Goal: Navigation & Orientation: Find specific page/section

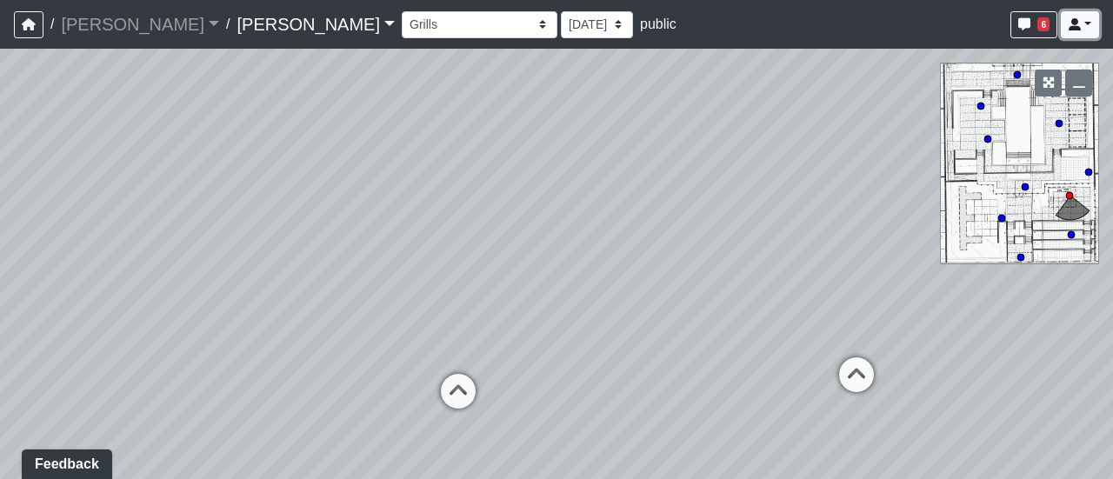
click at [1073, 29] on icon at bounding box center [1074, 24] width 12 height 12
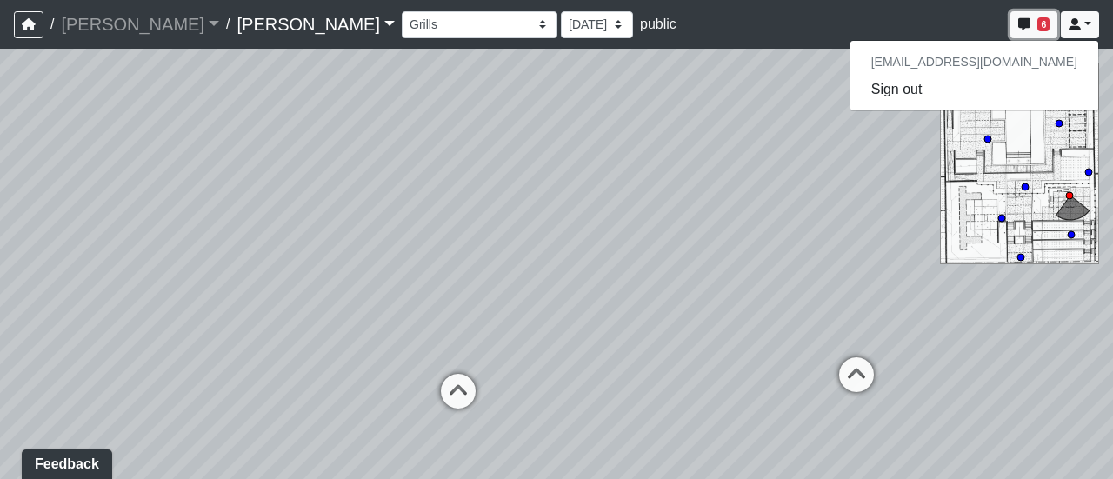
click at [1033, 29] on button "6" at bounding box center [1033, 24] width 47 height 27
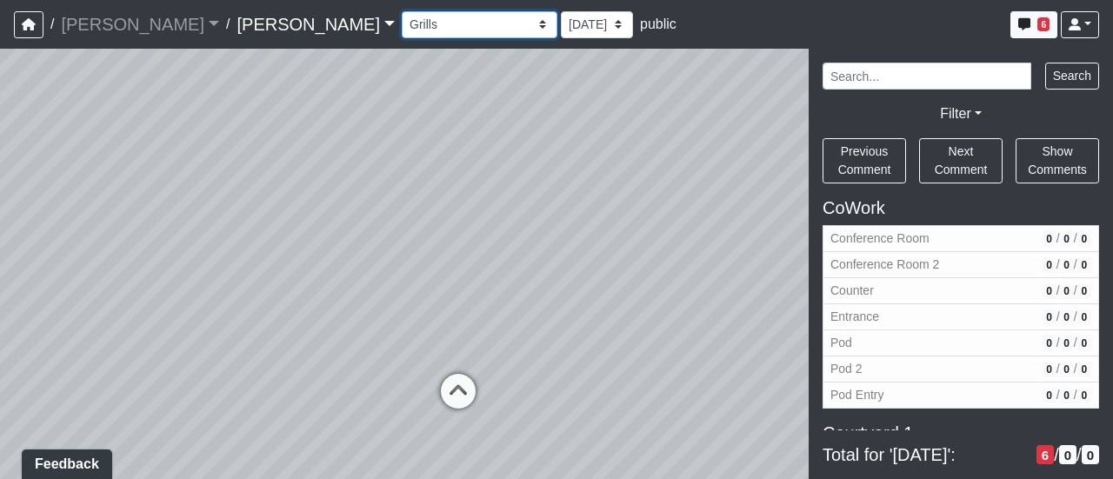
click at [402, 18] on select "Conference Room Conference Room 2 Counter Entrance Pod Pod 2 Pod Entry Carriage…" at bounding box center [480, 24] width 156 height 27
click at [402, 11] on select "Conference Room Conference Room 2 Counter Entrance Pod Pod 2 Pod Entry Carriage…" at bounding box center [480, 24] width 156 height 27
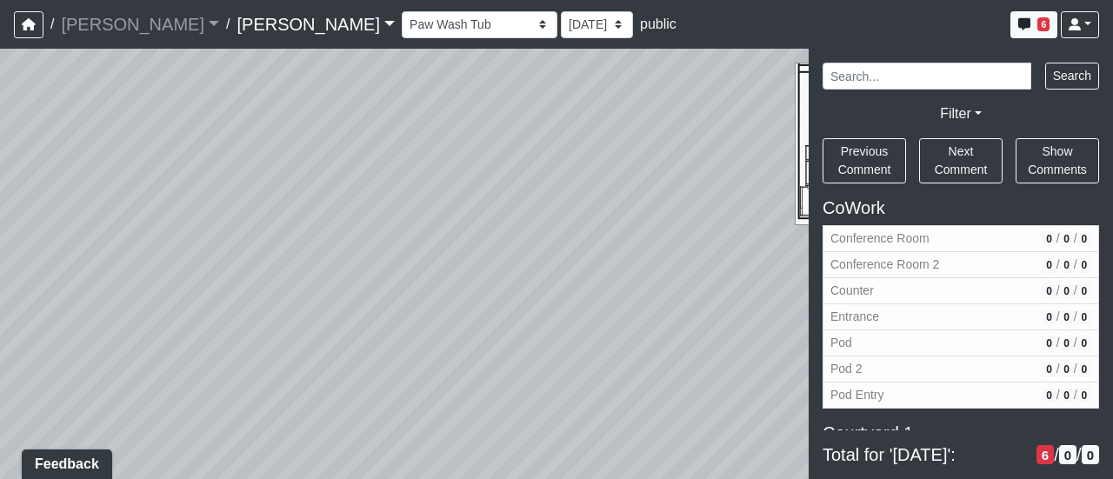
click at [329, 44] on nav "/ [PERSON_NAME] [PERSON_NAME] Loading... / [PERSON_NAME] [PERSON_NAME] Loading.…" at bounding box center [556, 24] width 1113 height 49
click at [402, 34] on select "Conference Room Conference Room 2 Counter Entrance Pod Pod 2 Pod Entry Carriage…" at bounding box center [480, 24] width 156 height 27
click at [402, 11] on select "Conference Room Conference Room 2 Counter Entrance Pod Pod 2 Pod Entry Carriage…" at bounding box center [480, 24] width 156 height 27
select select "crE15RyHj4F8cXnkqaeQuo"
drag, startPoint x: 597, startPoint y: 300, endPoint x: 527, endPoint y: 256, distance: 83.2
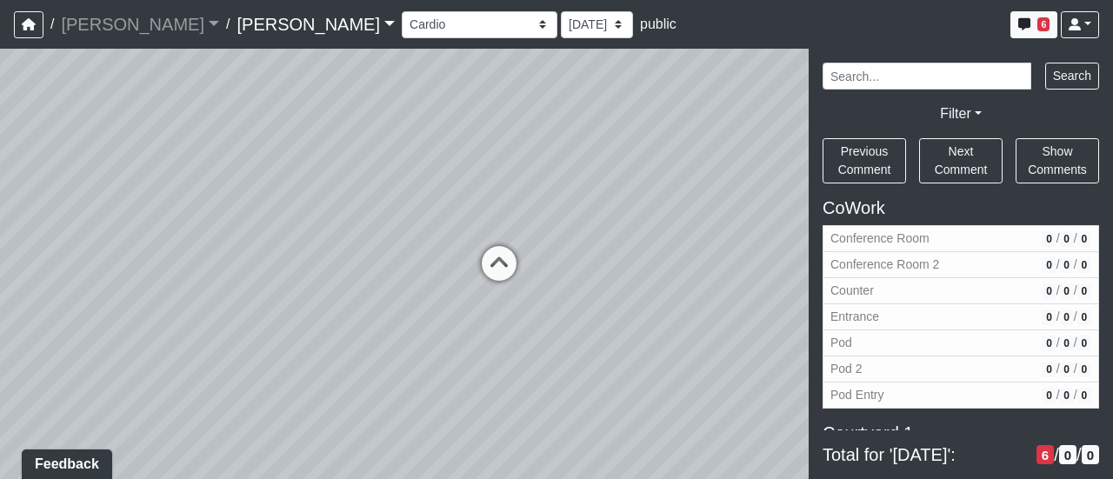
click at [540, 269] on div "Loading... Third Level Seating Loading... Grass Loungers Loading... Pool Lounge…" at bounding box center [556, 264] width 1113 height 430
drag, startPoint x: 573, startPoint y: 286, endPoint x: 409, endPoint y: 328, distance: 168.6
click at [409, 328] on div "Loading... Third Level Seating Loading... Grass Loungers Loading... Pool Lounge…" at bounding box center [556, 264] width 1113 height 430
drag, startPoint x: 524, startPoint y: 306, endPoint x: 411, endPoint y: 316, distance: 113.5
click at [415, 320] on div "Loading... Third Level Seating Loading... Grass Loungers Loading... Pool Lounge…" at bounding box center [556, 264] width 1113 height 430
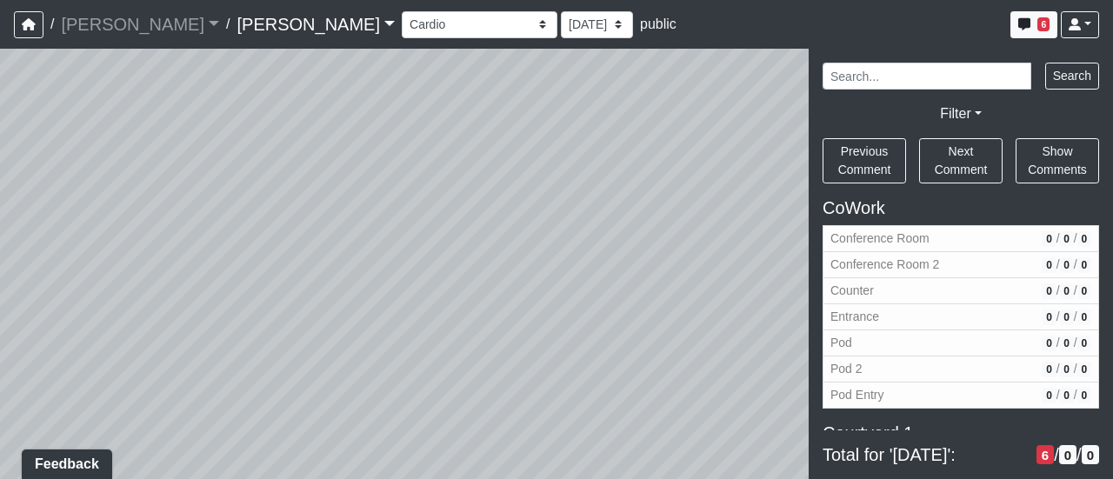
drag, startPoint x: 561, startPoint y: 287, endPoint x: 534, endPoint y: 303, distance: 31.6
click at [534, 303] on div "Loading... Third Level Seating Loading... Grass Loungers Loading... Pool Lounge…" at bounding box center [556, 264] width 1113 height 430
click at [505, 258] on div "Loading... Third Level Seating Loading... Grass Loungers Loading... Pool Lounge…" at bounding box center [556, 264] width 1113 height 430
drag, startPoint x: 544, startPoint y: 271, endPoint x: 546, endPoint y: 282, distance: 11.4
click at [527, 261] on div "Loading... Third Level Seating Loading... Grass Loungers Loading... Pool Lounge…" at bounding box center [556, 264] width 1113 height 430
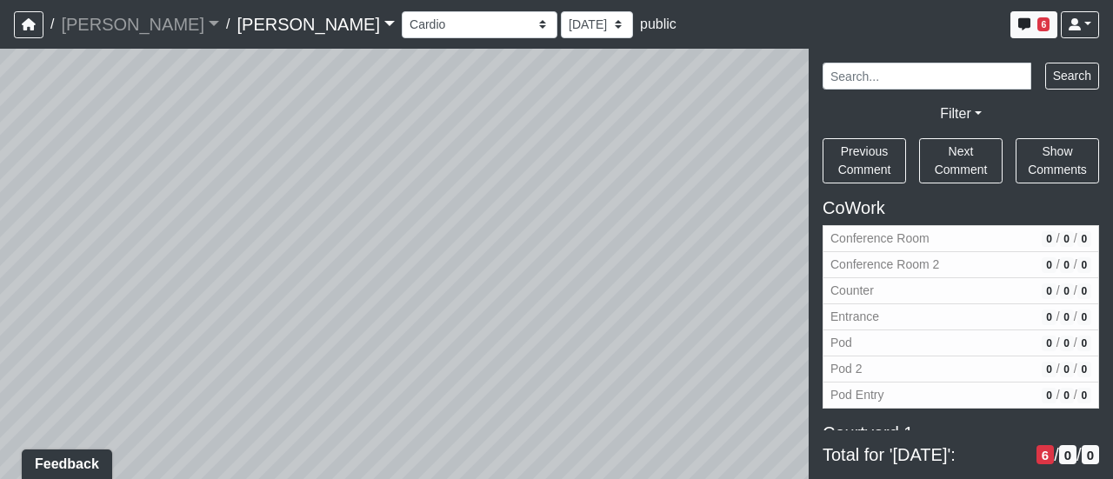
drag, startPoint x: 714, startPoint y: 303, endPoint x: 464, endPoint y: 333, distance: 252.1
click at [463, 331] on div "Loading... Third Level Seating Loading... Grass Loungers Loading... Pool Lounge…" at bounding box center [556, 264] width 1113 height 430
drag, startPoint x: 501, startPoint y: 387, endPoint x: 760, endPoint y: 355, distance: 260.9
click at [760, 355] on div "Loading... Third Level Seating Loading... Grass Loungers Loading... Pool Lounge…" at bounding box center [556, 264] width 1113 height 430
drag, startPoint x: 640, startPoint y: 336, endPoint x: 731, endPoint y: 328, distance: 91.6
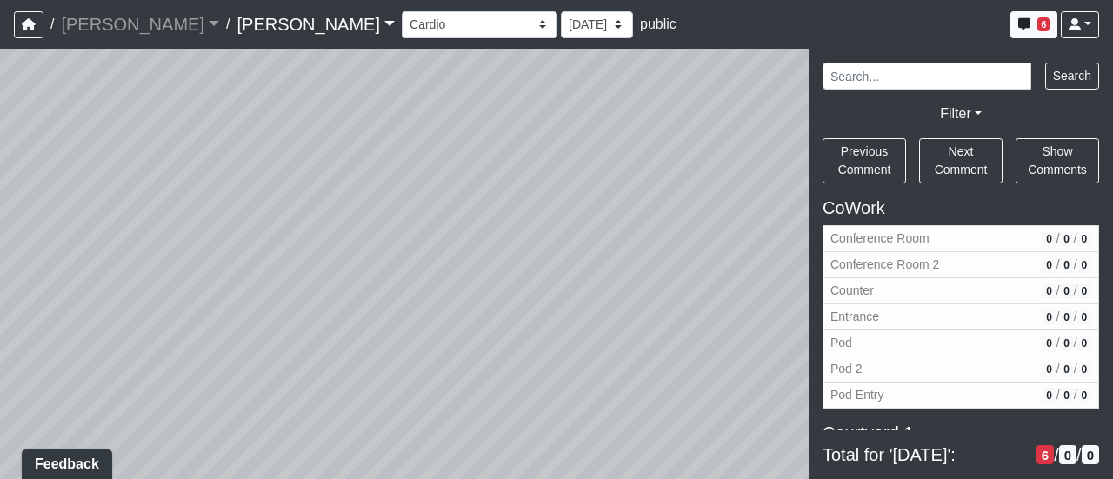
click at [731, 328] on div "Loading... Third Level Seating Loading... Grass Loungers Loading... Pool Lounge…" at bounding box center [556, 264] width 1113 height 430
drag, startPoint x: 619, startPoint y: 296, endPoint x: 648, endPoint y: 262, distance: 44.3
click at [648, 262] on div "Loading... Third Level Seating Loading... Grass Loungers Loading... Pool Lounge…" at bounding box center [556, 264] width 1113 height 430
drag, startPoint x: 510, startPoint y: 142, endPoint x: 820, endPoint y: 161, distance: 310.0
click at [820, 161] on div "NON-CURRENT REVISION Loading... Third Level Seating Loading... Grass Loungers L…" at bounding box center [556, 264] width 1113 height 430
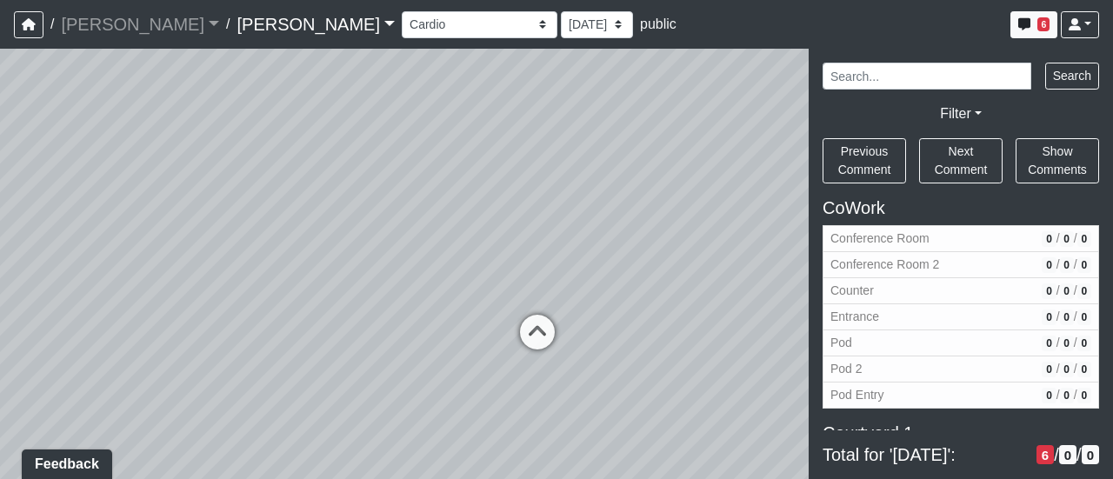
drag, startPoint x: 540, startPoint y: 154, endPoint x: 647, endPoint y: 134, distance: 108.8
click at [648, 136] on div "Loading... Third Level Seating Loading... Grass Loungers Loading... Pool Lounge…" at bounding box center [556, 264] width 1113 height 430
drag, startPoint x: 658, startPoint y: 173, endPoint x: 676, endPoint y: 173, distance: 18.3
click at [666, 173] on div "Loading... Third Level Seating Loading... Grass Loungers Loading... Pool Lounge…" at bounding box center [556, 264] width 1113 height 430
drag, startPoint x: 518, startPoint y: 206, endPoint x: 340, endPoint y: 303, distance: 203.0
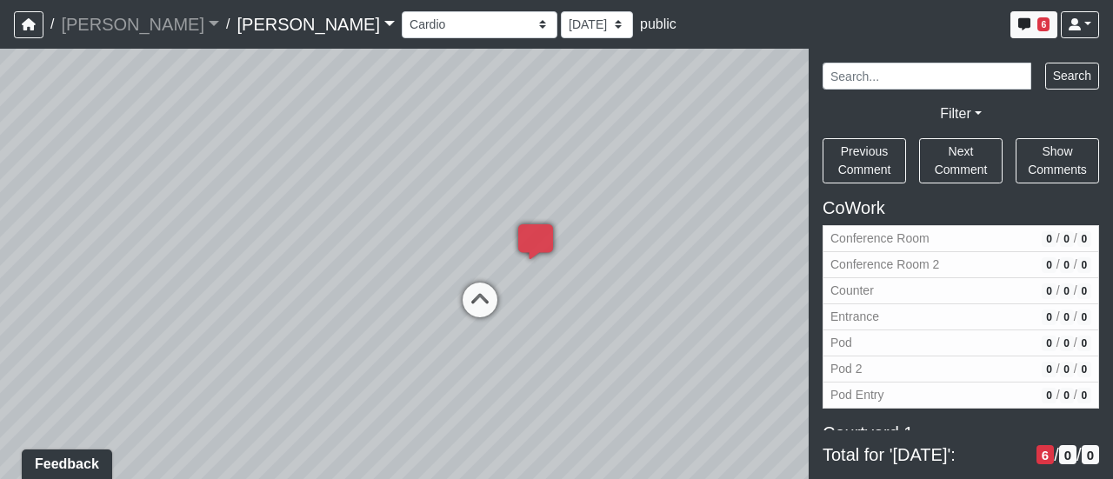
click at [340, 303] on div "Loading... Third Level Seating Loading... Grass Loungers Loading... Pool Lounge…" at bounding box center [556, 264] width 1113 height 430
click at [542, 242] on icon at bounding box center [535, 250] width 52 height 52
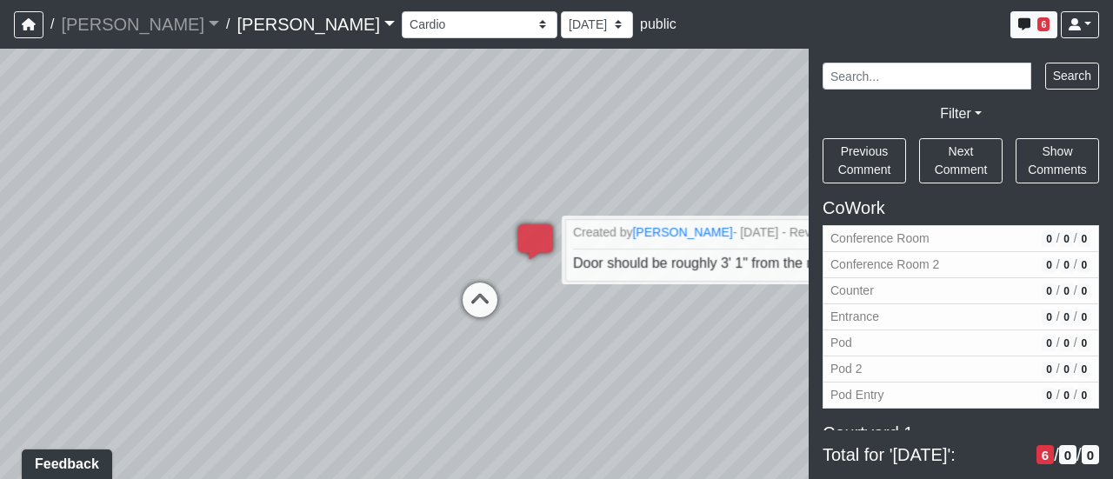
click at [600, 183] on div "Loading... Third Level Seating Loading... Grass Loungers Loading... Pool Lounge…" at bounding box center [556, 264] width 1113 height 430
click at [556, 364] on div "Loading... Third Level Seating Loading... Grass Loungers Loading... Pool Lounge…" at bounding box center [556, 264] width 1113 height 430
click at [593, 355] on div "Loading... Third Level Seating Loading... Grass Loungers Loading... Pool Lounge…" at bounding box center [556, 264] width 1113 height 430
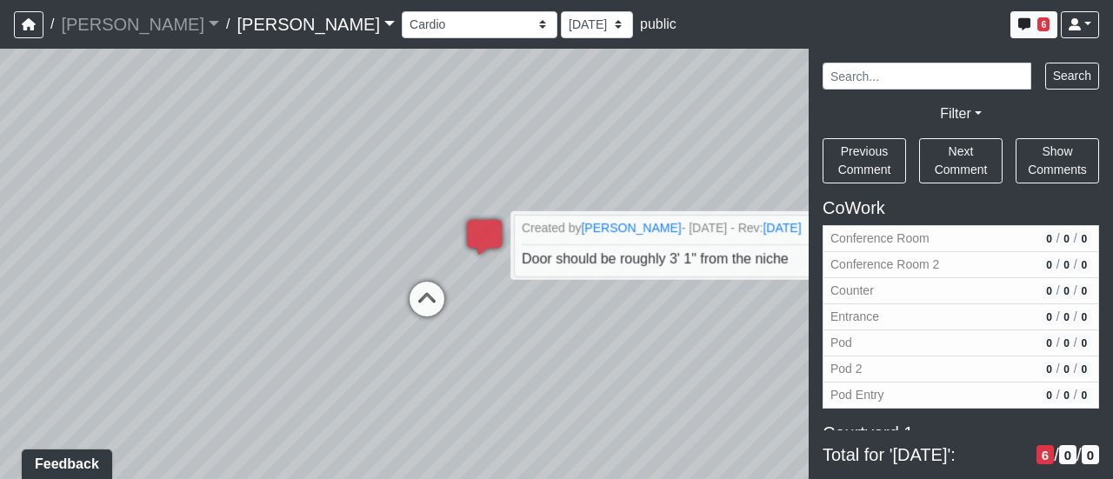
drag, startPoint x: 634, startPoint y: 370, endPoint x: 494, endPoint y: 329, distance: 146.6
click at [494, 329] on div "Loading... Third Level Seating Loading... Grass Loungers Loading... Pool Lounge…" at bounding box center [556, 264] width 1113 height 430
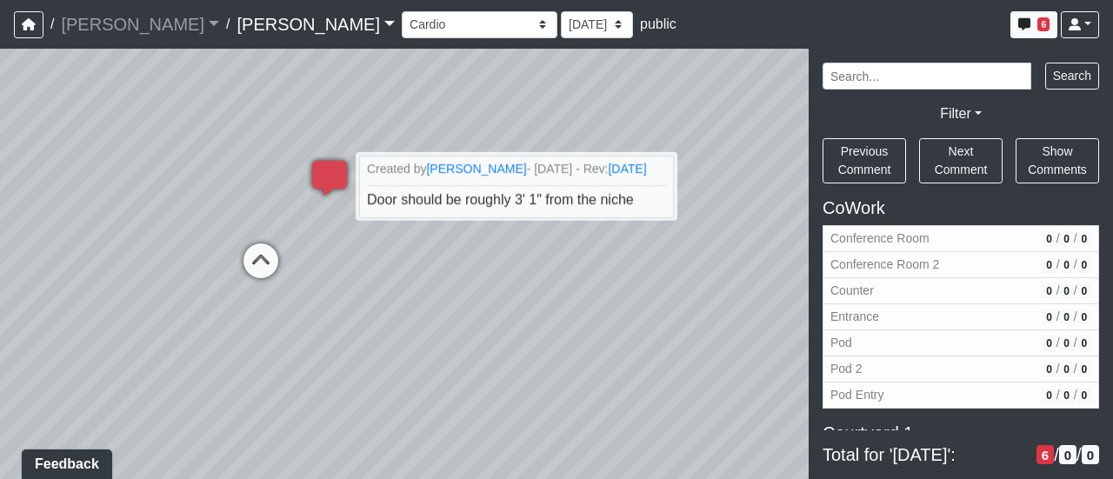
drag, startPoint x: 555, startPoint y: 357, endPoint x: 484, endPoint y: 347, distance: 72.0
click at [476, 349] on div "Loading... Third Level Seating Loading... Grass Loungers Loading... Pool Lounge…" at bounding box center [556, 264] width 1113 height 430
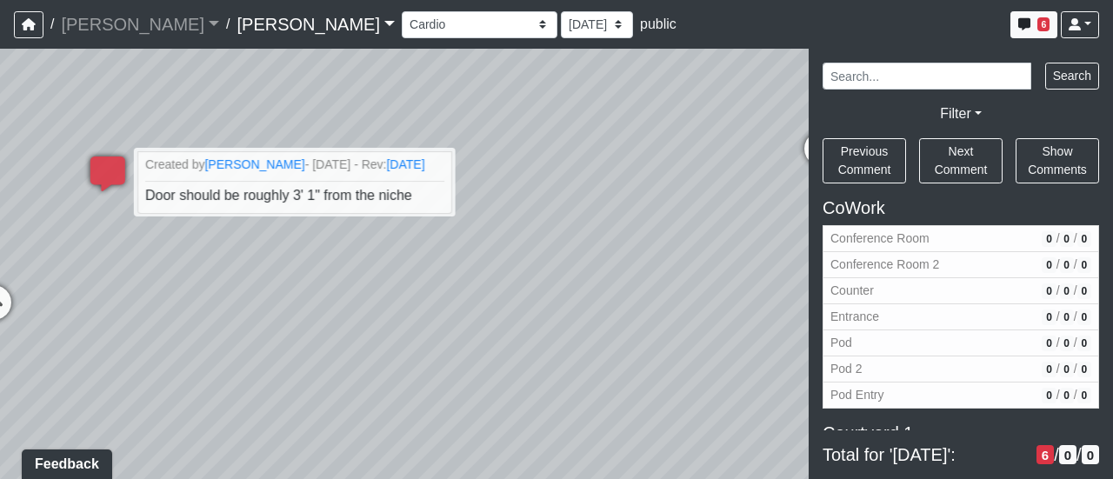
drag, startPoint x: 619, startPoint y: 332, endPoint x: 570, endPoint y: 328, distance: 48.9
click at [580, 329] on div "Loading... Third Level Seating Loading... Grass Loungers Loading... Pool Lounge…" at bounding box center [556, 264] width 1113 height 430
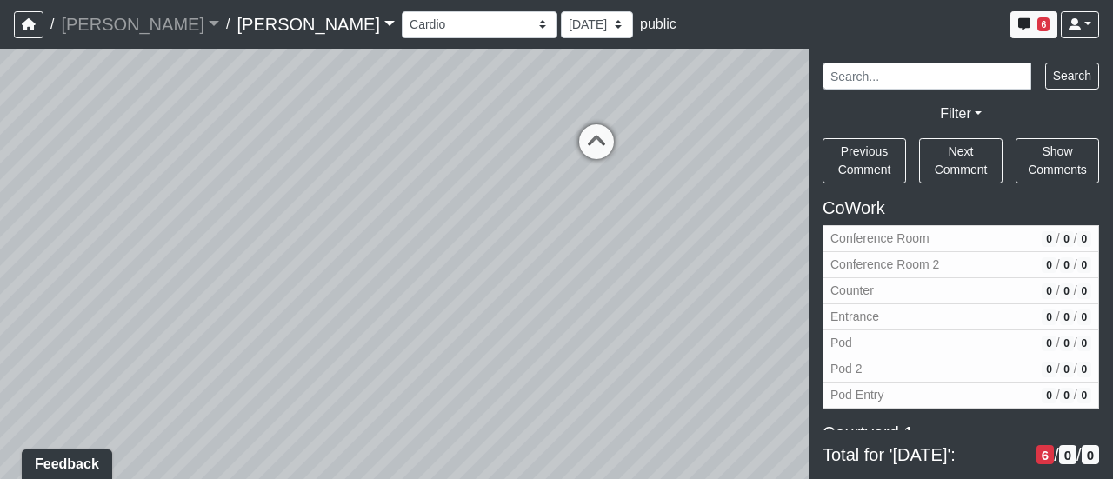
drag, startPoint x: 596, startPoint y: 347, endPoint x: 681, endPoint y: 369, distance: 88.1
click at [523, 338] on div "Loading... Third Level Seating Loading... Grass Loungers Loading... Pool Lounge…" at bounding box center [556, 264] width 1113 height 430
drag, startPoint x: 645, startPoint y: 386, endPoint x: 699, endPoint y: 368, distance: 56.9
click at [583, 385] on div "Loading... Third Level Seating Loading... Grass Loungers Loading... Pool Lounge…" at bounding box center [556, 264] width 1113 height 430
drag, startPoint x: 611, startPoint y: 430, endPoint x: 603, endPoint y: 402, distance: 28.9
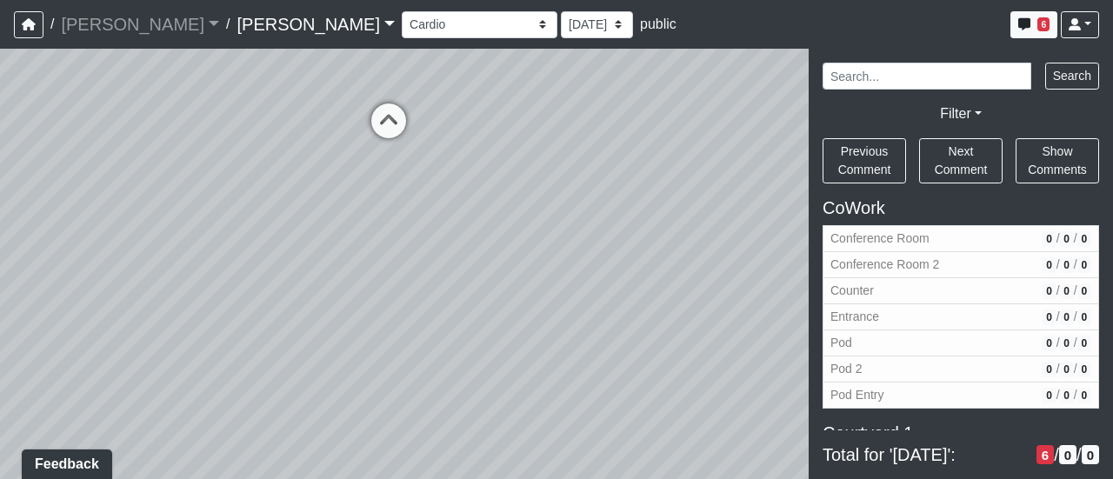
click at [604, 435] on div "Loading... Third Level Seating Loading... Grass Loungers Loading... Pool Lounge…" at bounding box center [556, 264] width 1113 height 430
drag, startPoint x: 522, startPoint y: 415, endPoint x: 402, endPoint y: 376, distance: 125.9
click at [484, 415] on div "Loading... Third Level Seating Loading... Grass Loungers Loading... Pool Lounge…" at bounding box center [556, 264] width 1113 height 430
drag, startPoint x: 530, startPoint y: 396, endPoint x: 481, endPoint y: 347, distance: 70.1
click at [481, 347] on div "Loading... Third Level Seating Loading... Grass Loungers Loading... Pool Lounge…" at bounding box center [556, 264] width 1113 height 430
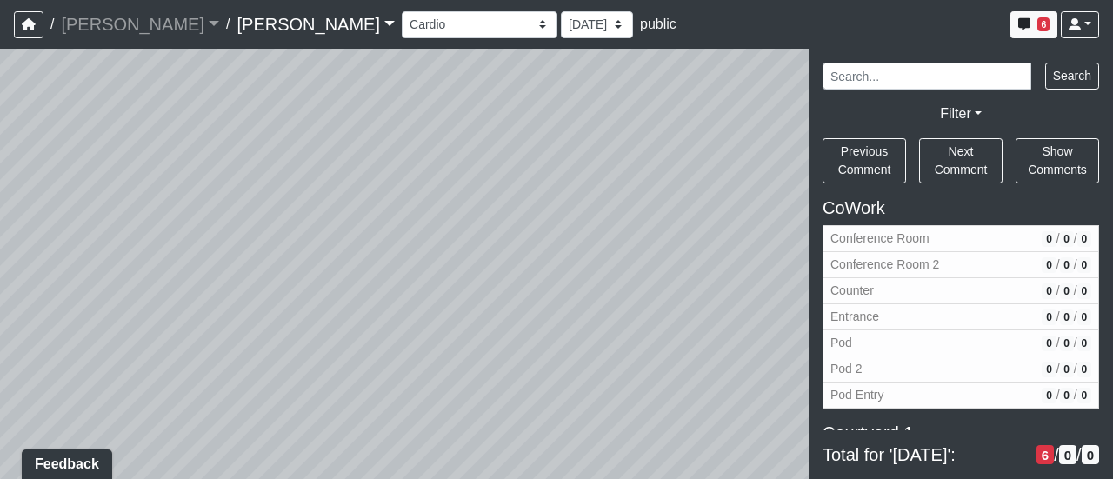
drag, startPoint x: 620, startPoint y: 346, endPoint x: 450, endPoint y: 325, distance: 170.8
click at [450, 325] on div "Loading... Third Level Seating Loading... Grass Loungers Loading... Pool Lounge…" at bounding box center [556, 264] width 1113 height 430
drag, startPoint x: 635, startPoint y: 333, endPoint x: 419, endPoint y: 287, distance: 221.3
click at [419, 287] on div "Loading... Third Level Seating Loading... Grass Loungers Loading... Pool Lounge…" at bounding box center [556, 264] width 1113 height 430
drag, startPoint x: 522, startPoint y: 308, endPoint x: 288, endPoint y: 255, distance: 239.7
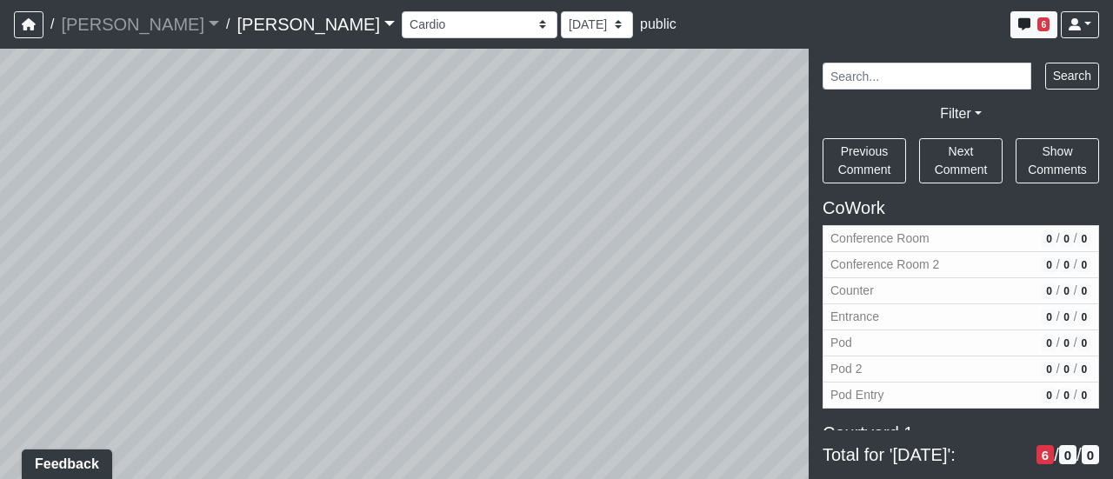
click at [288, 255] on div "Loading... Third Level Seating Loading... Grass Loungers Loading... Pool Lounge…" at bounding box center [556, 264] width 1113 height 430
click at [140, 241] on div "Loading... Third Level Seating Loading... Grass Loungers Loading... Pool Lounge…" at bounding box center [556, 264] width 1113 height 430
drag, startPoint x: 533, startPoint y: 324, endPoint x: 231, endPoint y: 319, distance: 301.6
click at [241, 333] on div "Loading... Third Level Seating Loading... Grass Loungers Loading... Pool Lounge…" at bounding box center [556, 264] width 1113 height 430
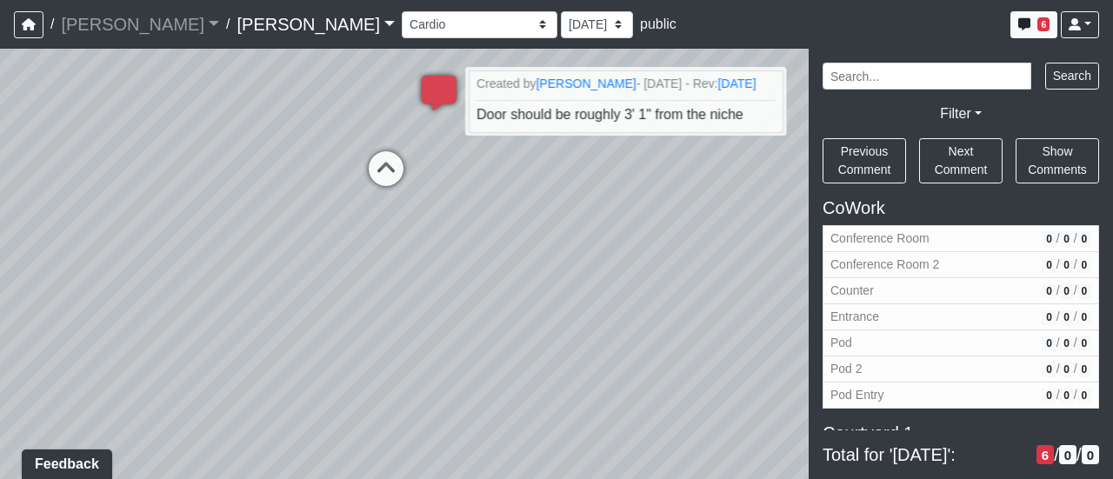
drag, startPoint x: 524, startPoint y: 304, endPoint x: 302, endPoint y: 365, distance: 229.8
click at [302, 365] on div "Loading... Third Level Seating Loading... Grass Loungers Loading... Pool Lounge…" at bounding box center [556, 264] width 1113 height 430
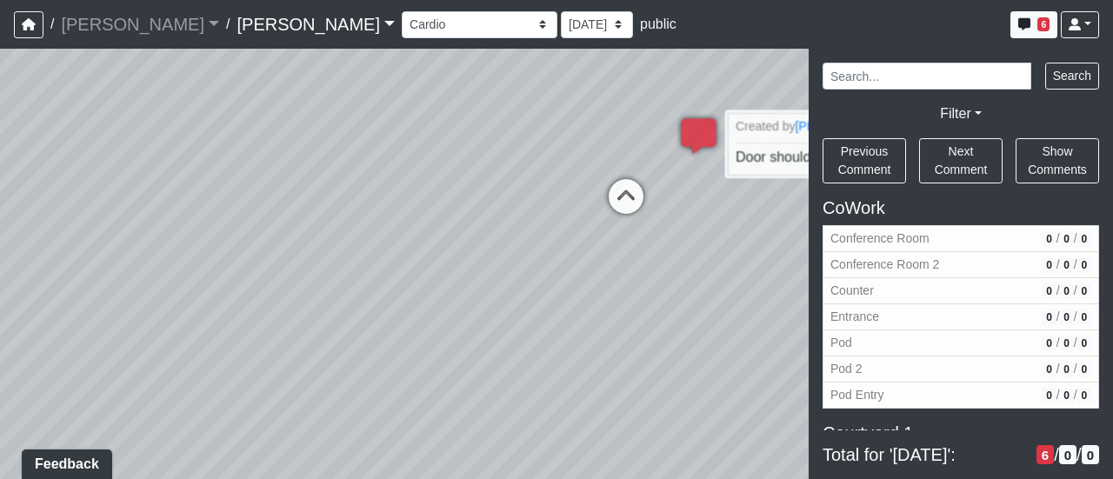
drag, startPoint x: 336, startPoint y: 270, endPoint x: 709, endPoint y: 309, distance: 375.7
click at [709, 309] on div "Loading... Third Level Seating Loading... Grass Loungers Loading... Pool Lounge…" at bounding box center [556, 264] width 1113 height 430
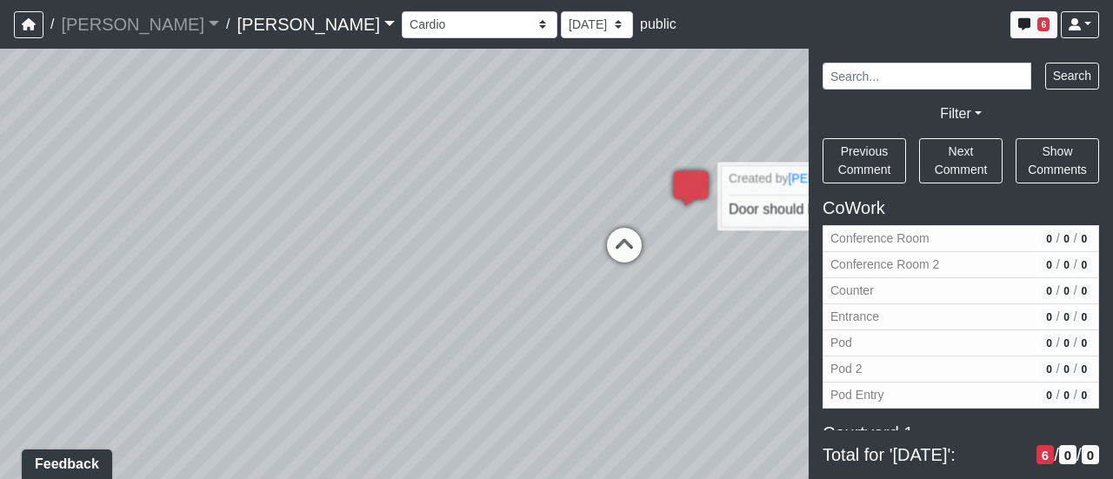
drag, startPoint x: 608, startPoint y: 296, endPoint x: 468, endPoint y: 329, distance: 143.6
click at [468, 329] on div "Loading... Third Level Seating Loading... Grass Loungers Loading... Pool Lounge…" at bounding box center [556, 264] width 1113 height 430
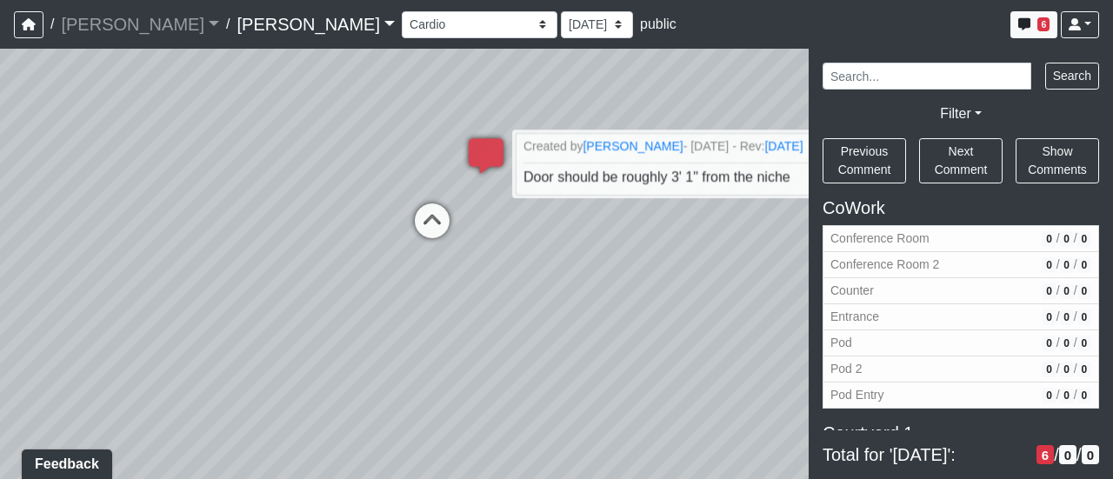
click at [428, 322] on div "Loading... Third Level Seating Loading... Grass Loungers Loading... Pool Lounge…" at bounding box center [556, 264] width 1113 height 430
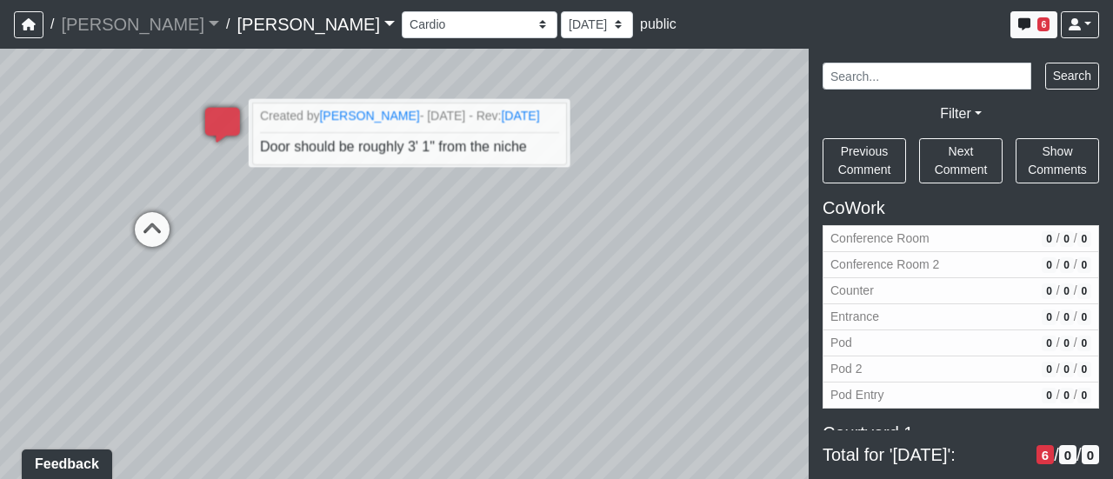
drag, startPoint x: 336, startPoint y: 286, endPoint x: 403, endPoint y: 286, distance: 67.8
click at [267, 280] on div "Loading... Third Level Seating Loading... Grass Loungers Loading... Pool Lounge…" at bounding box center [556, 264] width 1113 height 430
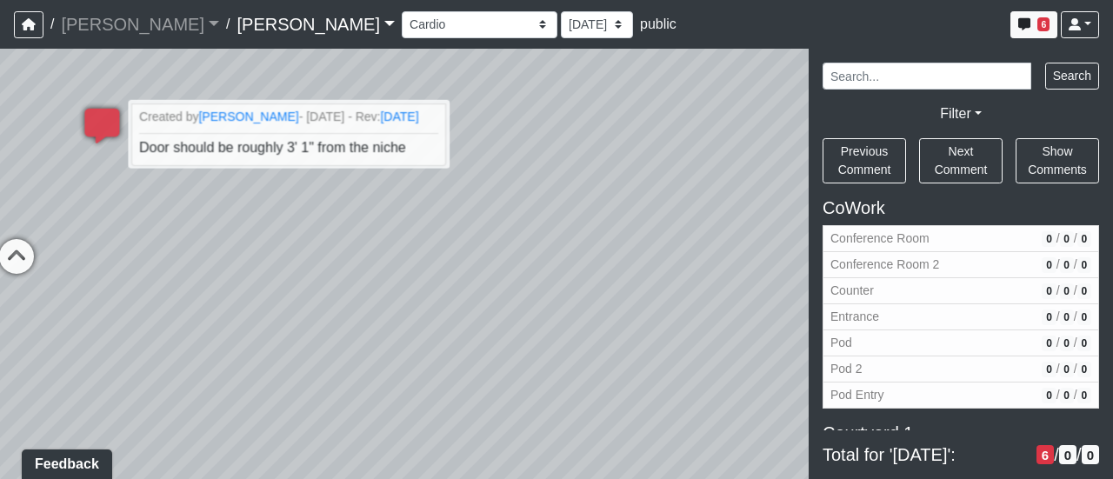
drag, startPoint x: 545, startPoint y: 310, endPoint x: 330, endPoint y: 288, distance: 215.9
click at [277, 296] on div "Loading... Third Level Seating Loading... Grass Loungers Loading... Pool Lounge…" at bounding box center [556, 264] width 1113 height 430
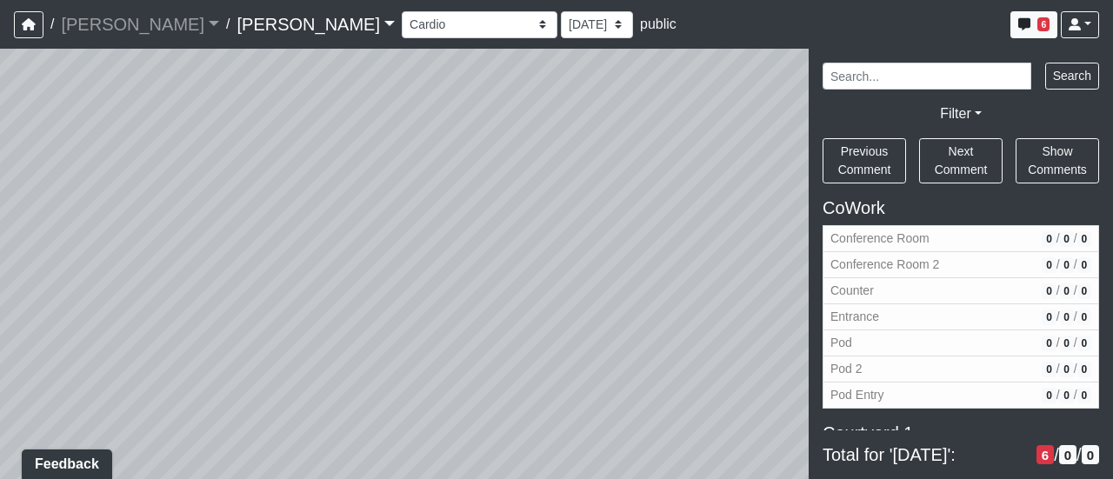
drag, startPoint x: 661, startPoint y: 326, endPoint x: 384, endPoint y: 279, distance: 280.4
click at [384, 279] on div "Loading... Third Level Seating Loading... Grass Loungers Loading... Pool Lounge…" at bounding box center [556, 264] width 1113 height 430
drag, startPoint x: 621, startPoint y: 307, endPoint x: 495, endPoint y: 329, distance: 128.0
click at [495, 330] on div "Loading... Third Level Seating Loading... Grass Loungers Loading... Pool Lounge…" at bounding box center [556, 264] width 1113 height 430
drag, startPoint x: 662, startPoint y: 256, endPoint x: 511, endPoint y: 373, distance: 191.4
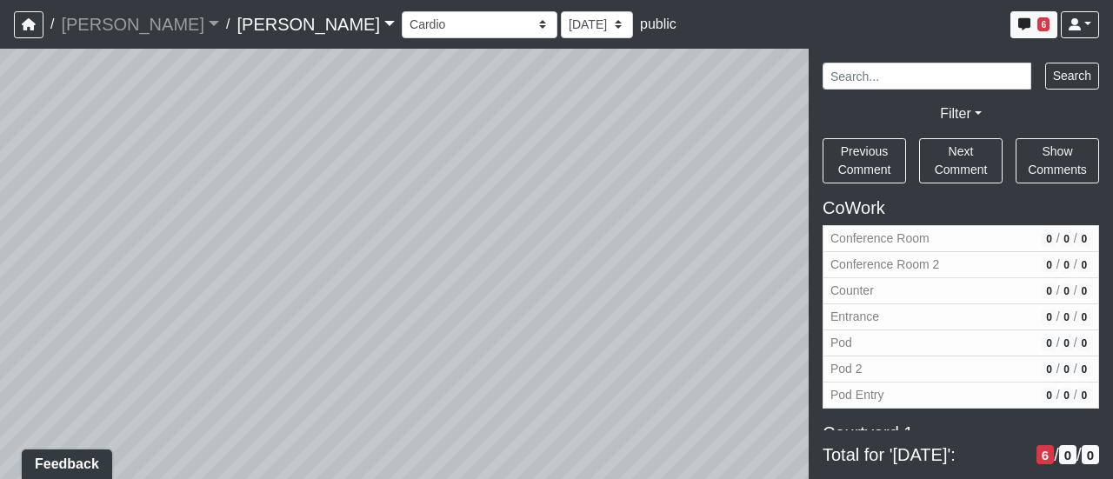
click at [511, 373] on div "Loading... Third Level Seating Loading... Grass Loungers Loading... Pool Lounge…" at bounding box center [556, 264] width 1113 height 430
drag, startPoint x: 492, startPoint y: 368, endPoint x: 460, endPoint y: 386, distance: 37.0
click at [460, 386] on div "Loading... Third Level Seating Loading... Grass Loungers Loading... Pool Lounge…" at bounding box center [556, 264] width 1113 height 430
drag
click at [268, 298] on div "Loading... Third Level Seating Loading... Grass Loungers Loading... Pool Lounge…" at bounding box center [556, 264] width 1113 height 430
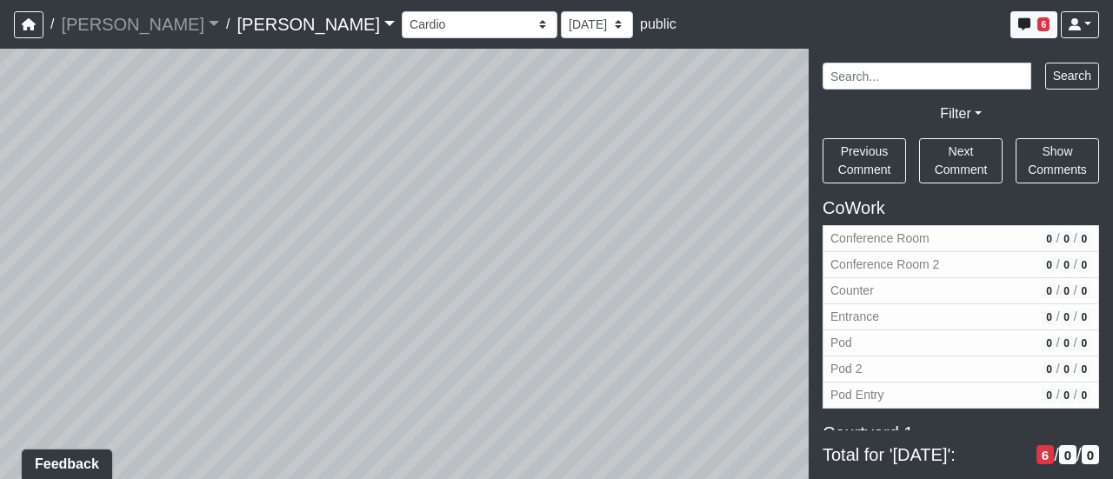
click at [874, 414] on div "NON-CURRENT REVISION Loading... Third Level Seating Loading... Grass Loungers L…" at bounding box center [556, 264] width 1113 height 430
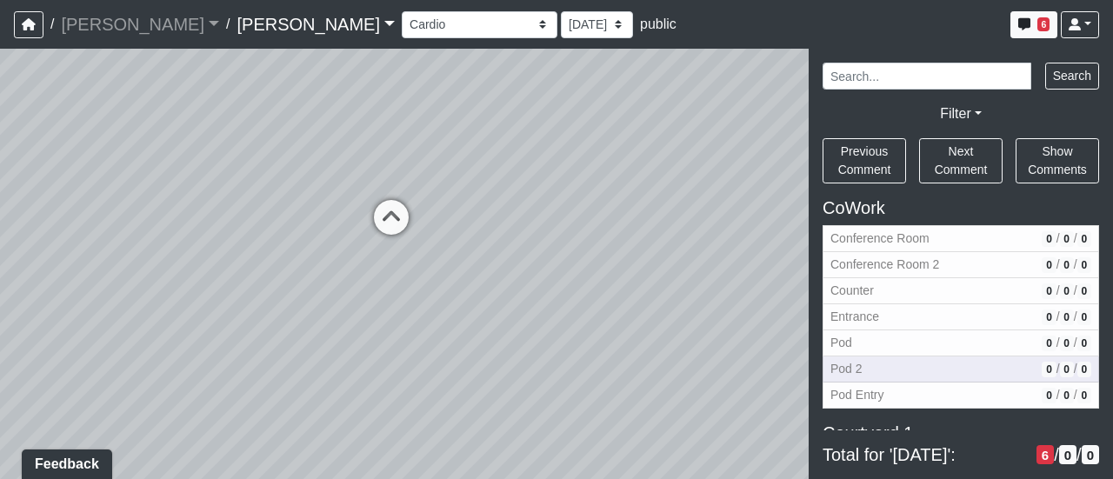
click at [850, 375] on div "NON-CURRENT REVISION Loading... Third Level Seating Loading... Grass Loungers L…" at bounding box center [556, 264] width 1113 height 430
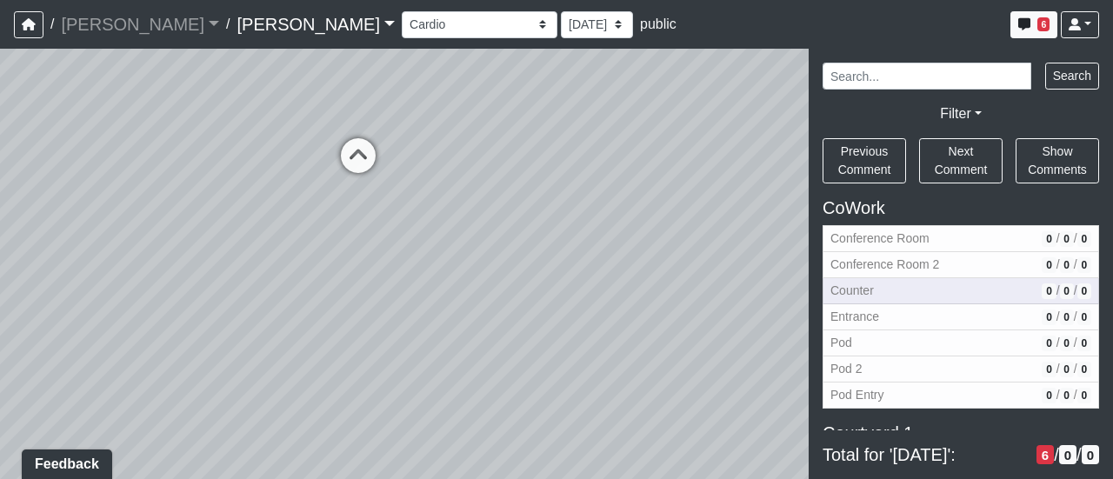
click at [942, 282] on div "NON-CURRENT REVISION Loading... Third Level Seating Loading... Grass Loungers L…" at bounding box center [556, 264] width 1113 height 430
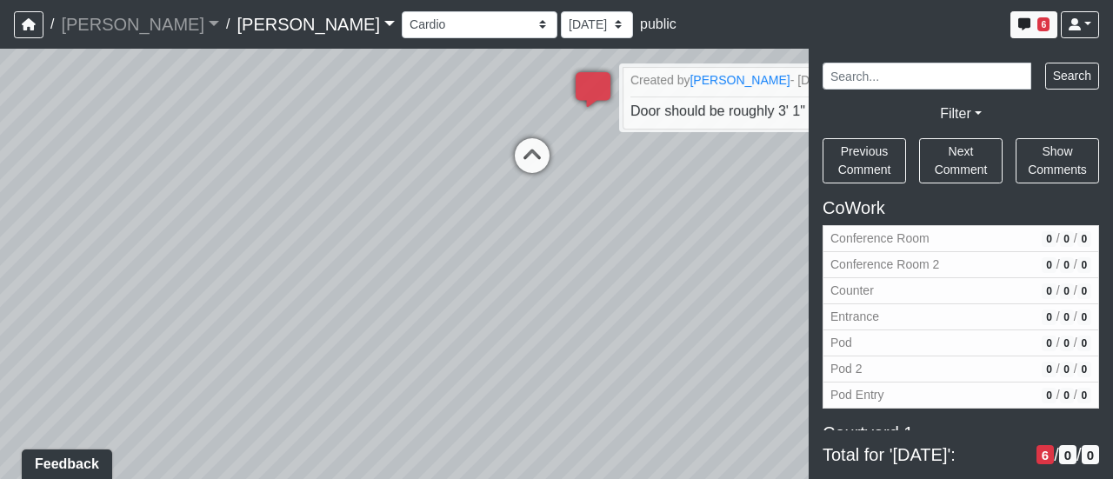
click at [535, 264] on div "Loading... Third Level Seating Loading... Grass Loungers Loading... Pool Lounge…" at bounding box center [556, 264] width 1113 height 430
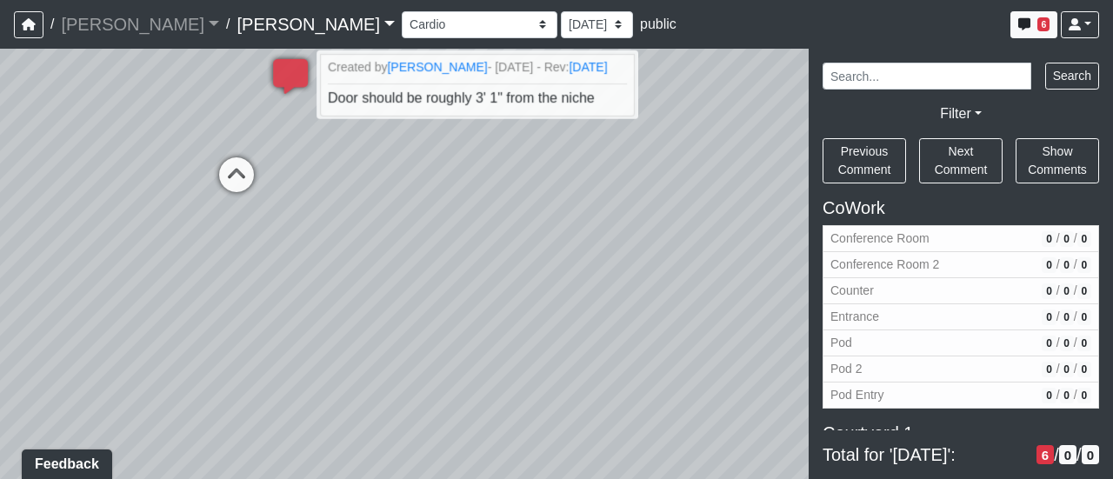
click at [497, 263] on div "Loading... Third Level Seating Loading... Grass Loungers Loading... Pool Lounge…" at bounding box center [556, 264] width 1113 height 430
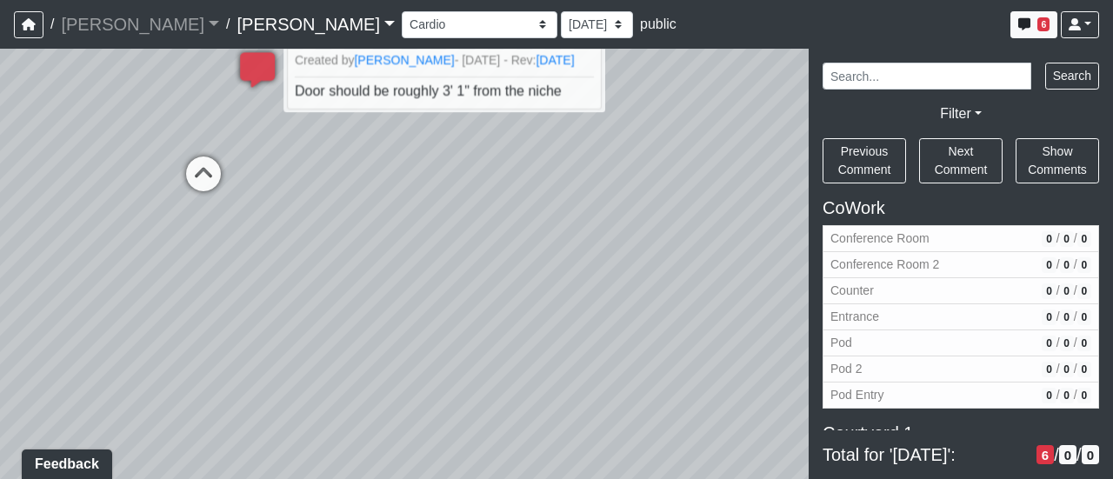
click at [475, 298] on div "Loading... Third Level Seating Loading... Grass Loungers Loading... Pool Lounge…" at bounding box center [556, 264] width 1113 height 430
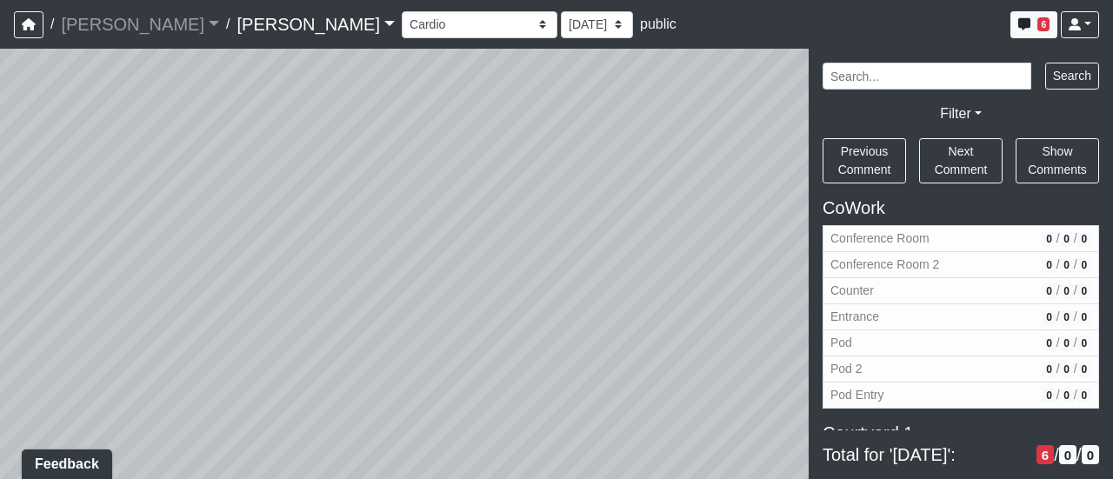
click at [545, 345] on div "Loading... Third Level Seating Loading... Grass Loungers Loading... Pool Lounge…" at bounding box center [556, 264] width 1113 height 430
click at [543, 368] on div "Loading... Third Level Seating Loading... Grass Loungers Loading... Pool Lounge…" at bounding box center [556, 264] width 1113 height 430
click at [562, 345] on div "Loading... Third Level Seating Loading... Grass Loungers Loading... Pool Lounge…" at bounding box center [556, 264] width 1113 height 430
click at [409, 336] on div "Loading... Third Level Seating Loading... Grass Loungers Loading... Pool Lounge…" at bounding box center [556, 264] width 1113 height 430
click at [501, 366] on div "Loading... Third Level Seating Loading... Grass Loungers Loading... Pool Lounge…" at bounding box center [556, 264] width 1113 height 430
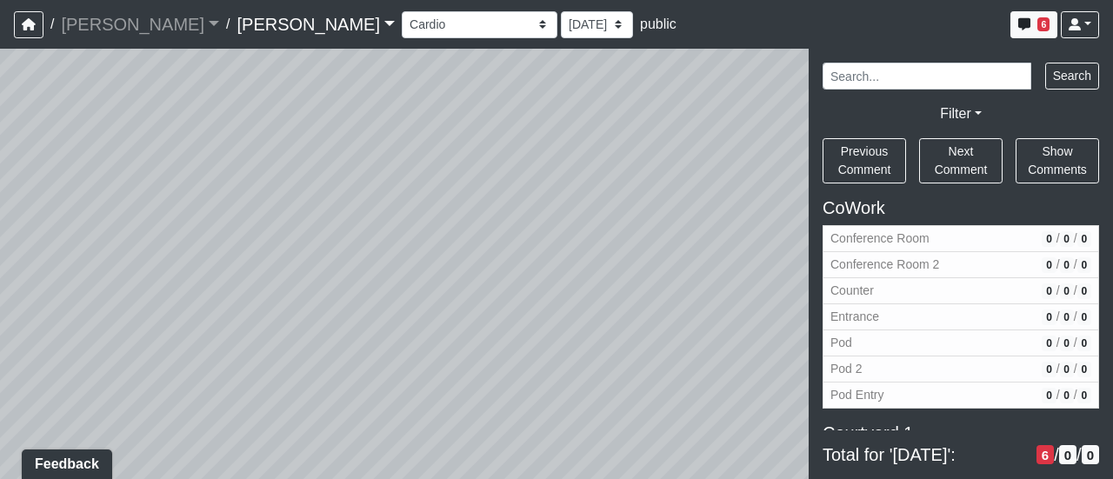
click at [436, 343] on div "Loading... Third Level Seating Loading... Grass Loungers Loading... Pool Lounge…" at bounding box center [556, 264] width 1113 height 430
click at [492, 347] on div "Loading... Third Level Seating Loading... Grass Loungers Loading... Pool Lounge…" at bounding box center [556, 264] width 1113 height 430
click at [491, 345] on div "Loading... Third Level Seating Loading... Grass Loungers Loading... Pool Lounge…" at bounding box center [556, 264] width 1113 height 430
click at [468, 375] on div "Loading... Third Level Seating Loading... Grass Loungers Loading... Pool Lounge…" at bounding box center [556, 264] width 1113 height 430
click at [424, 346] on div "Loading... Third Level Seating Loading... Grass Loungers Loading... Pool Lounge…" at bounding box center [556, 264] width 1113 height 430
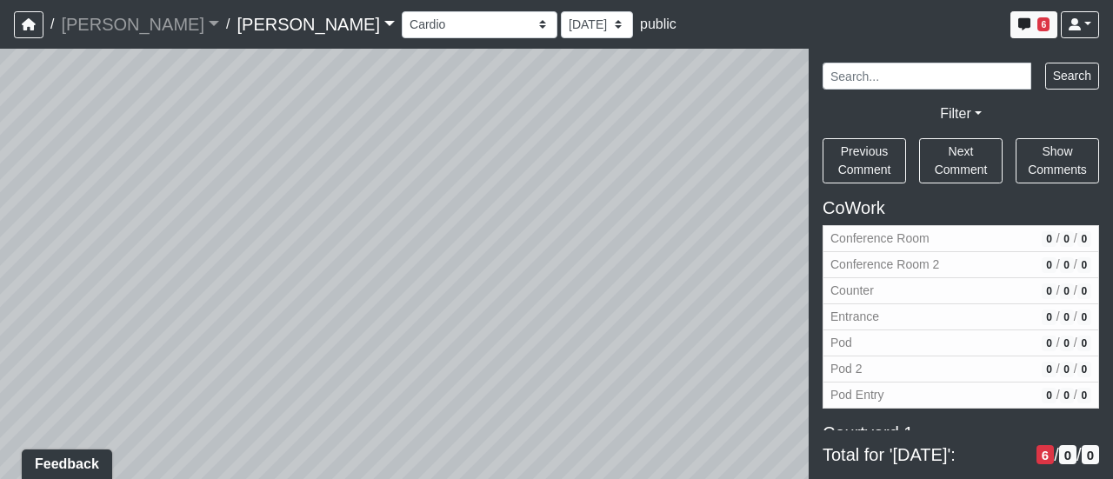
click at [375, 408] on div "Loading... Third Level Seating Loading... Grass Loungers Loading... Pool Lounge…" at bounding box center [556, 264] width 1113 height 430
click at [497, 429] on div "Loading... Third Level Seating Loading... Grass Loungers Loading... Pool Lounge…" at bounding box center [556, 264] width 1113 height 430
click at [585, 400] on div "Loading... Third Level Seating Loading... Grass Loungers Loading... Pool Lounge…" at bounding box center [556, 264] width 1113 height 430
click at [612, 398] on div "Loading... Third Level Seating Loading... Grass Loungers Loading... Pool Lounge…" at bounding box center [556, 264] width 1113 height 430
click at [618, 372] on div "Loading... Third Level Seating Loading... Grass Loungers Loading... Pool Lounge…" at bounding box center [556, 264] width 1113 height 430
